Goal: Use online tool/utility: Utilize a website feature to perform a specific function

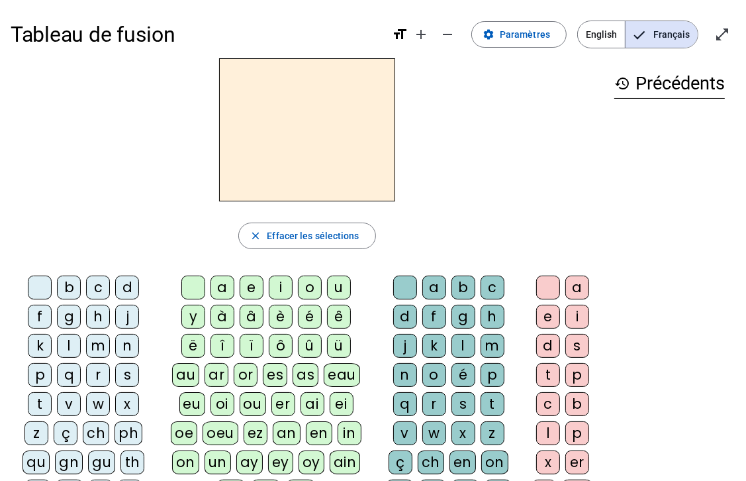
click at [126, 347] on div "n" at bounding box center [127, 346] width 24 height 24
click at [211, 288] on div "a" at bounding box center [223, 287] width 24 height 24
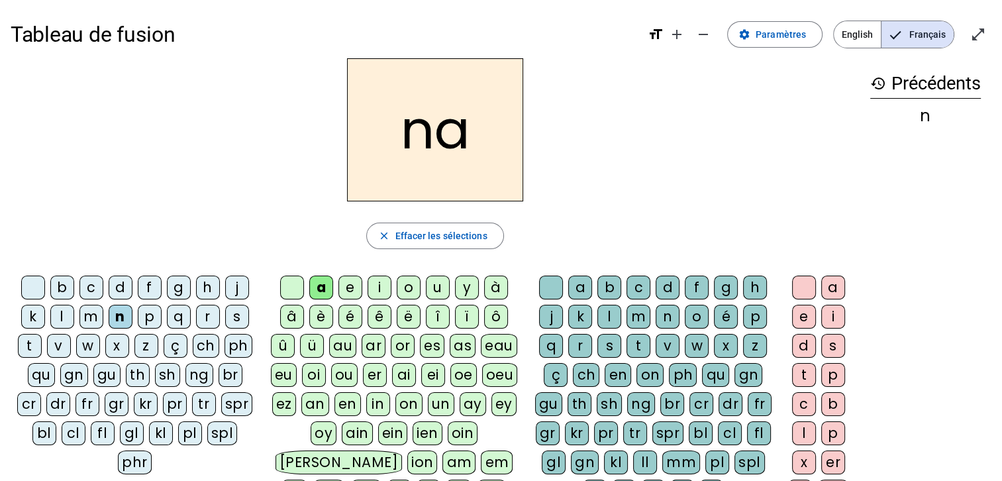
click at [146, 318] on div "p" at bounding box center [150, 317] width 24 height 24
click at [58, 344] on div "v" at bounding box center [59, 346] width 24 height 24
click at [62, 283] on div "b" at bounding box center [62, 287] width 24 height 24
click at [122, 291] on div "d" at bounding box center [121, 287] width 24 height 24
click at [146, 286] on div "f" at bounding box center [150, 287] width 24 height 24
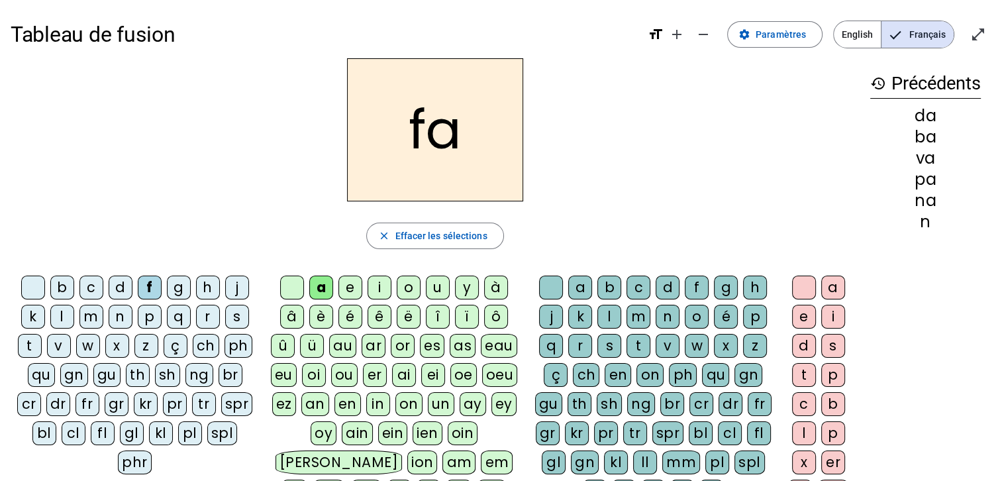
click at [170, 286] on div "g" at bounding box center [179, 287] width 24 height 24
click at [209, 283] on div "h" at bounding box center [208, 287] width 24 height 24
click at [212, 318] on div "r" at bounding box center [208, 317] width 24 height 24
click at [234, 312] on div "s" at bounding box center [237, 317] width 24 height 24
